Goal: Task Accomplishment & Management: Manage account settings

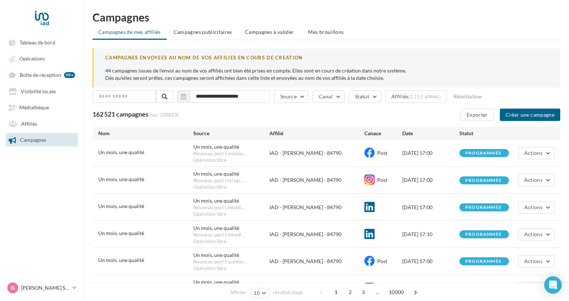
drag, startPoint x: 223, startPoint y: 57, endPoint x: 128, endPoint y: 52, distance: 94.9
click at [222, 57] on div "CAMPAGNES ENVOYEES AU NOM DE VOS AFFILIES EN COURS DE CREATION" at bounding box center [327, 57] width 444 height 7
click at [47, 131] on ul "Tableau de bord Opérations Boîte de réception 99+ Visibilité locale Affiliés" at bounding box center [41, 91] width 83 height 117
click at [47, 128] on link "Affiliés" at bounding box center [41, 123] width 75 height 13
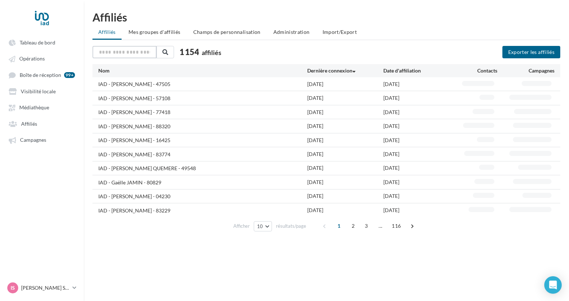
click at [127, 52] on input "text" at bounding box center [125, 52] width 64 height 12
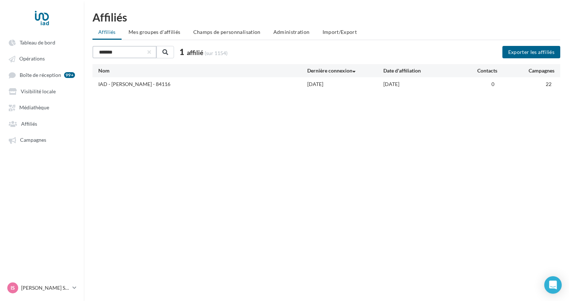
type input "*******"
click at [134, 85] on div "IAD - [PERSON_NAME] - 84116" at bounding box center [134, 83] width 72 height 7
click at [543, 72] on div "Campagnes" at bounding box center [526, 70] width 57 height 7
click at [164, 34] on span "Mes groupes d'affiliés" at bounding box center [155, 32] width 52 height 6
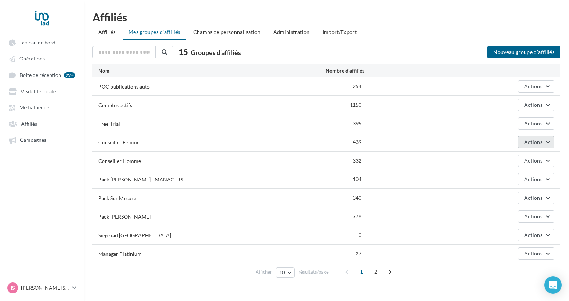
click at [543, 141] on button "Actions" at bounding box center [536, 142] width 36 height 12
click at [485, 114] on div "Free-Trial 395 Actions" at bounding box center [327, 123] width 468 height 18
click at [104, 98] on div "Comptes actifs 1150 Actions" at bounding box center [327, 105] width 468 height 18
click at [391, 270] on span at bounding box center [390, 272] width 12 height 12
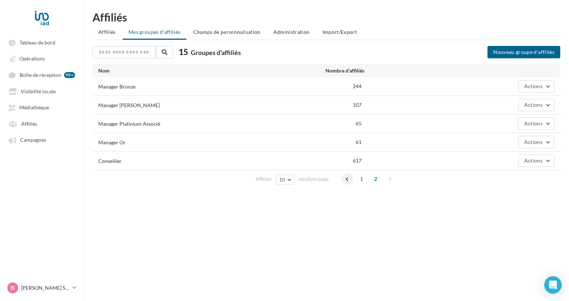
click at [344, 180] on span at bounding box center [348, 179] width 12 height 12
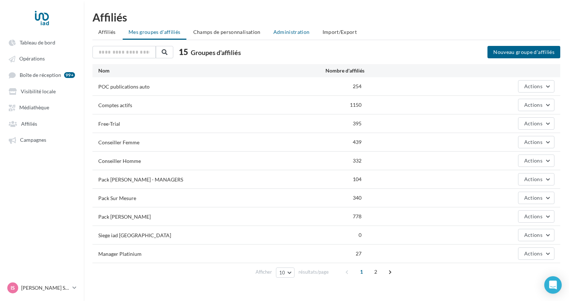
click at [294, 27] on li "Administration" at bounding box center [292, 31] width 48 height 13
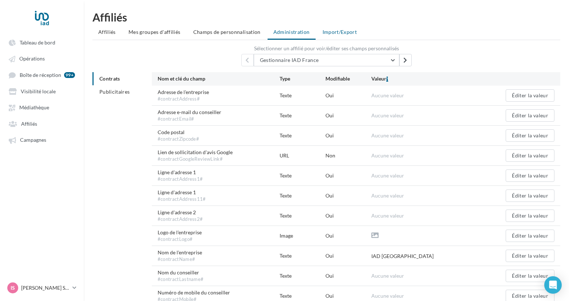
click at [332, 35] on span "Import/Export" at bounding box center [340, 32] width 35 height 6
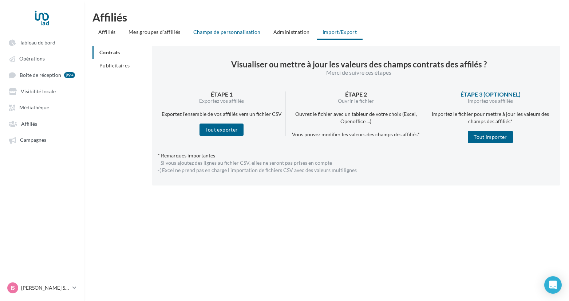
click at [228, 34] on span "Champs de personnalisation" at bounding box center [226, 32] width 67 height 6
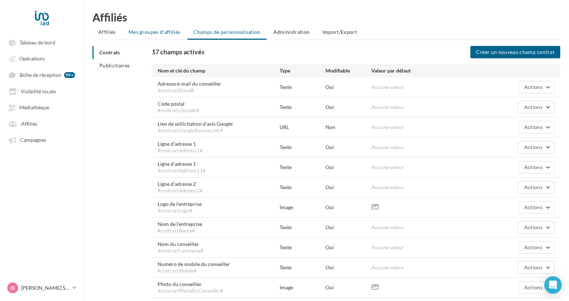
click at [157, 30] on span "Mes groupes d'affiliés" at bounding box center [155, 32] width 52 height 6
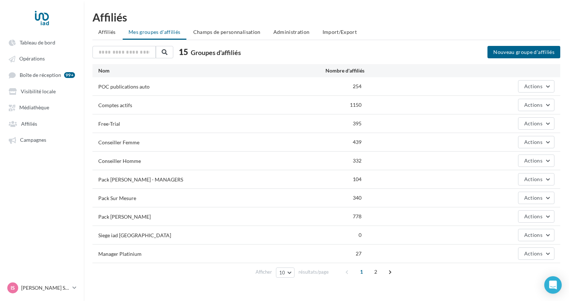
click at [122, 58] on div "15 Groupes d'affiliés" at bounding box center [268, 53] width 350 height 14
click at [125, 53] on input "text" at bounding box center [125, 52] width 64 height 12
click at [111, 42] on div "Affiliés Affiliés Mes groupes d'affiliés Champs de personnalisation Administrat…" at bounding box center [326, 148] width 485 height 272
click at [111, 32] on span "Affiliés" at bounding box center [106, 32] width 17 height 6
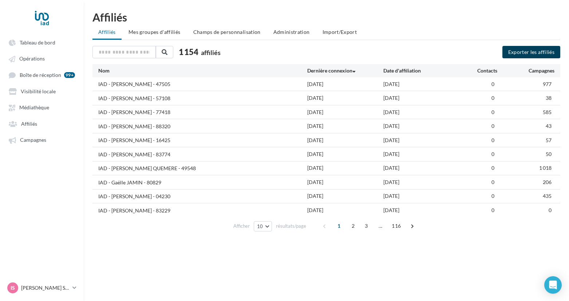
click at [536, 54] on button "Exporter les affiliés" at bounding box center [532, 52] width 58 height 12
click at [32, 43] on span "Tableau de bord" at bounding box center [38, 42] width 36 height 6
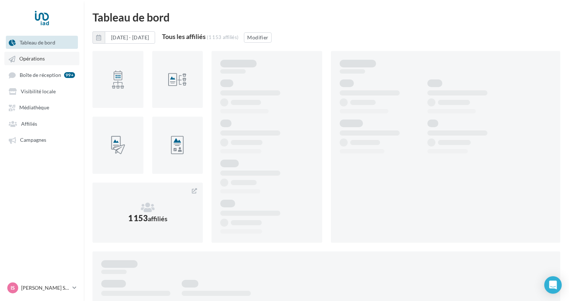
click at [31, 58] on span "Opérations" at bounding box center [31, 59] width 25 height 6
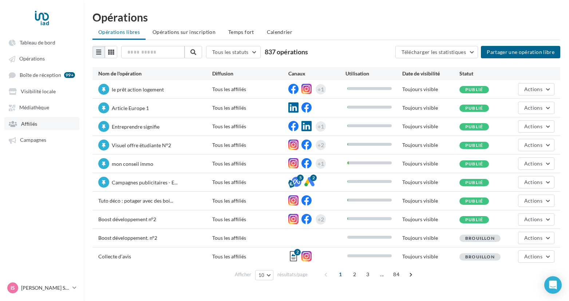
click at [26, 129] on link "Affiliés" at bounding box center [41, 123] width 75 height 13
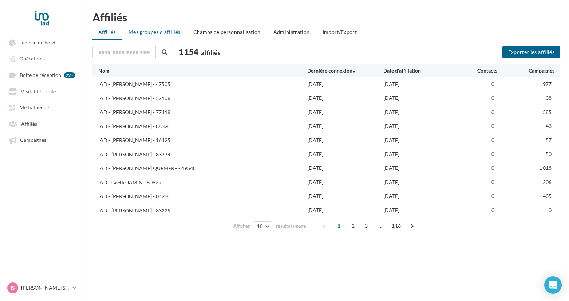
click at [164, 30] on span "Mes groupes d'affiliés" at bounding box center [155, 32] width 52 height 6
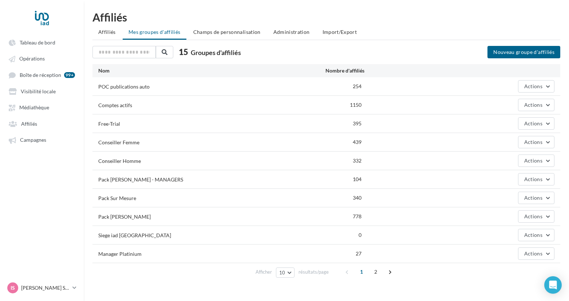
click at [132, 138] on div "Conseiller Femme 439 Actions" at bounding box center [327, 142] width 468 height 18
click at [133, 142] on div "Conseiller Femme" at bounding box center [118, 142] width 41 height 7
click at [533, 142] on span "Actions" at bounding box center [533, 142] width 18 height 6
click at [500, 162] on button "Editer" at bounding box center [518, 159] width 73 height 19
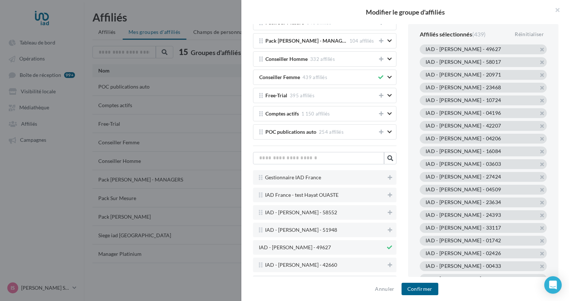
scroll to position [202, 0]
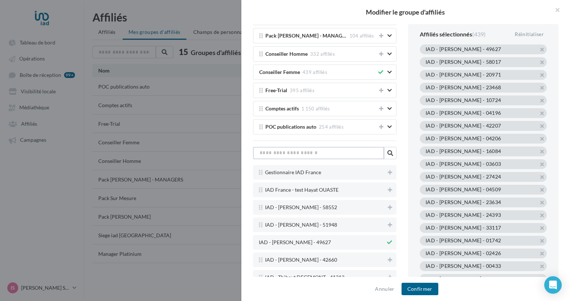
click at [325, 148] on input "text" at bounding box center [318, 153] width 131 height 12
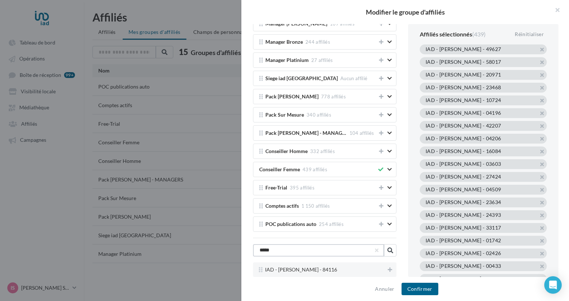
scroll to position [105, 0]
type input "*****"
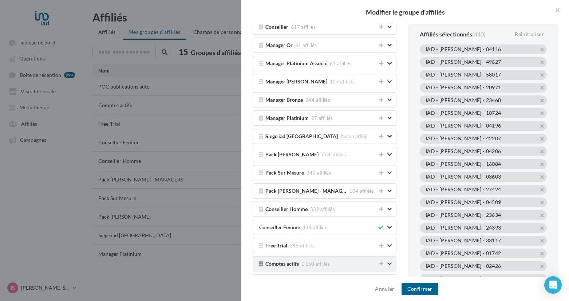
scroll to position [0, 0]
